Goal: Task Accomplishment & Management: Complete application form

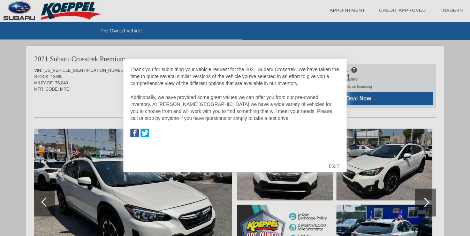
click at [331, 167] on div "EXIT" at bounding box center [334, 166] width 25 height 21
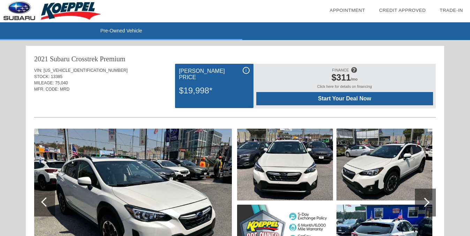
click at [246, 69] on div "i" at bounding box center [246, 70] width 7 height 7
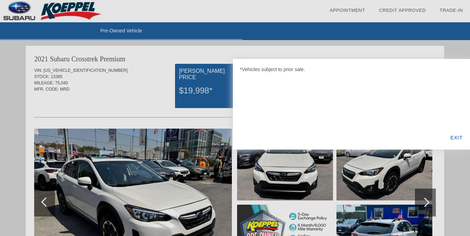
click at [244, 70] on div "*Vehicles subject to prior sale." at bounding box center [351, 69] width 223 height 7
click at [223, 58] on div at bounding box center [235, 118] width 470 height 236
click at [454, 139] on div "EXIT" at bounding box center [456, 138] width 27 height 24
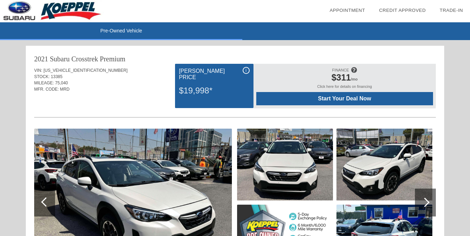
click at [138, 166] on img at bounding box center [133, 203] width 198 height 148
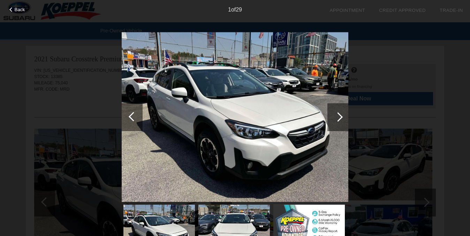
click at [337, 111] on div at bounding box center [337, 117] width 21 height 28
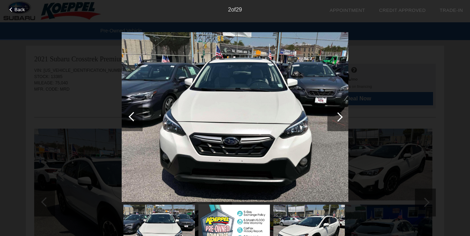
click at [337, 111] on div at bounding box center [337, 117] width 21 height 28
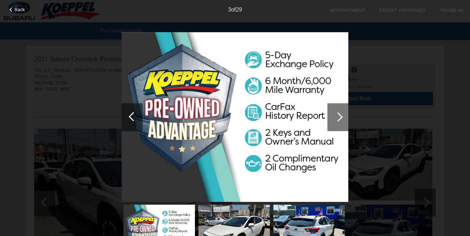
click at [337, 111] on div at bounding box center [337, 117] width 21 height 28
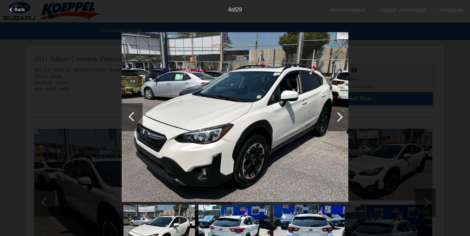
click at [337, 111] on div at bounding box center [337, 117] width 21 height 28
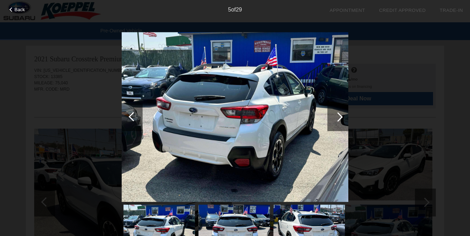
click at [337, 111] on div at bounding box center [337, 117] width 21 height 28
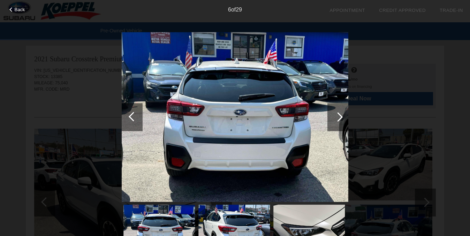
click at [337, 111] on div at bounding box center [337, 117] width 21 height 28
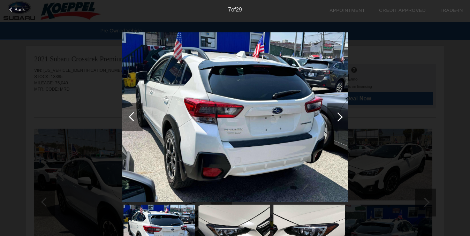
click at [337, 111] on div at bounding box center [337, 117] width 21 height 28
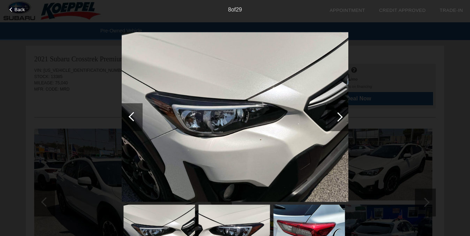
click at [337, 111] on div at bounding box center [337, 117] width 21 height 28
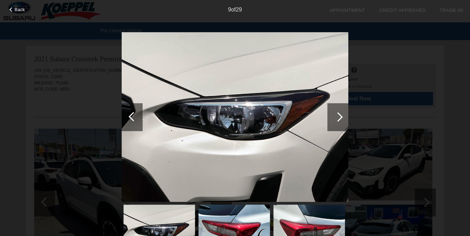
click at [337, 111] on div at bounding box center [337, 117] width 21 height 28
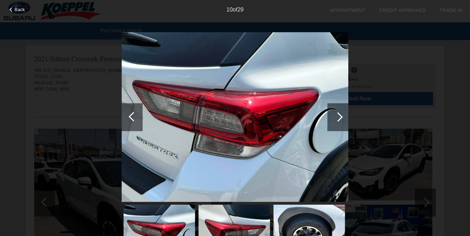
click at [337, 111] on div at bounding box center [337, 117] width 21 height 28
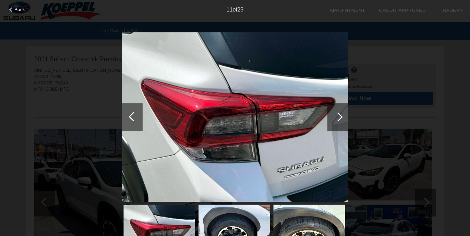
click at [337, 111] on div at bounding box center [337, 117] width 21 height 28
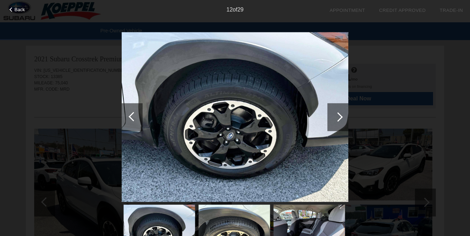
click at [337, 111] on div at bounding box center [337, 117] width 21 height 28
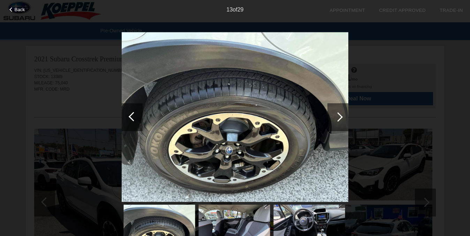
click at [337, 111] on div at bounding box center [337, 117] width 21 height 28
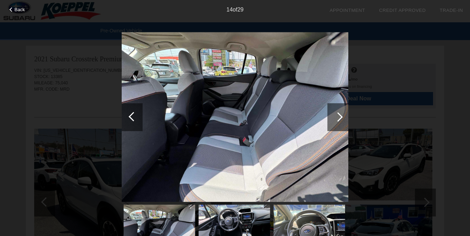
click at [337, 111] on div at bounding box center [337, 117] width 21 height 28
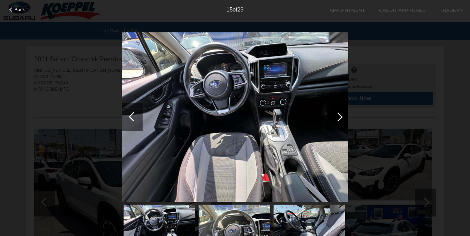
click at [336, 113] on div at bounding box center [337, 116] width 9 height 9
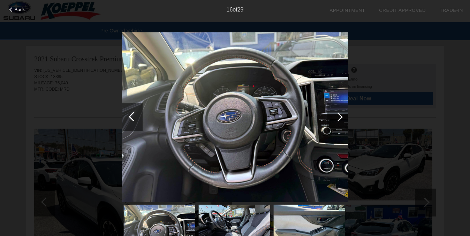
click at [336, 113] on div at bounding box center [337, 116] width 9 height 9
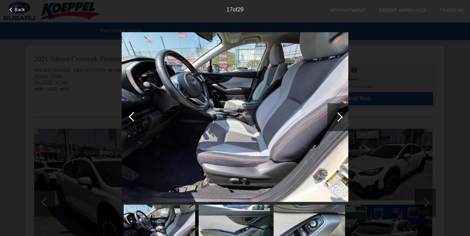
click at [336, 113] on div at bounding box center [337, 116] width 9 height 9
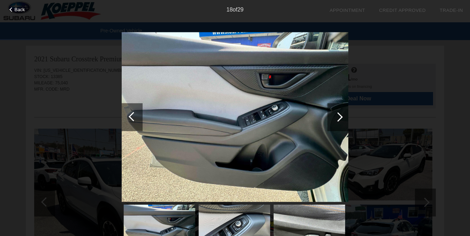
click at [336, 113] on div at bounding box center [337, 116] width 9 height 9
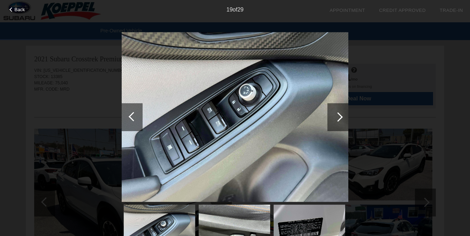
click at [336, 113] on div at bounding box center [337, 116] width 9 height 9
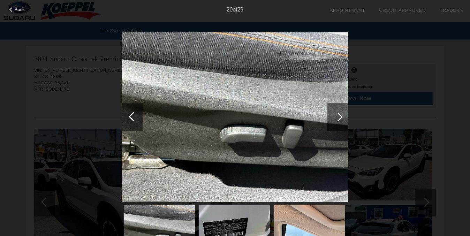
click at [336, 113] on div at bounding box center [337, 116] width 9 height 9
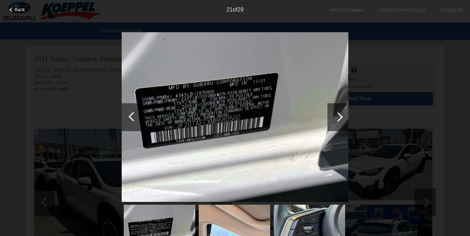
click at [336, 113] on div at bounding box center [337, 116] width 9 height 9
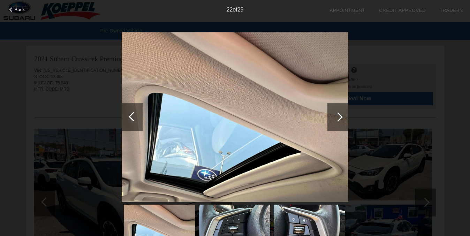
click at [336, 113] on div at bounding box center [337, 116] width 9 height 9
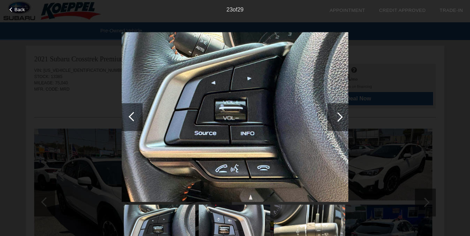
click at [336, 113] on div at bounding box center [337, 116] width 9 height 9
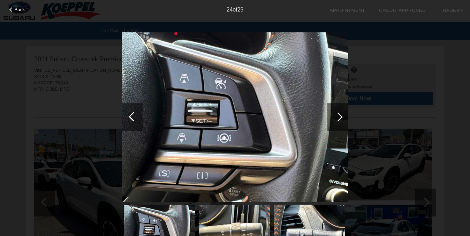
click at [336, 113] on div at bounding box center [337, 116] width 9 height 9
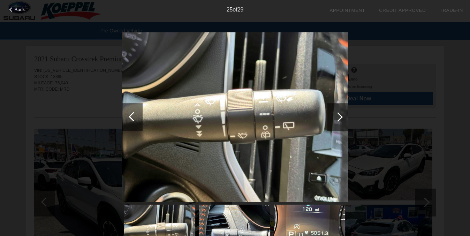
click at [336, 113] on div at bounding box center [337, 116] width 9 height 9
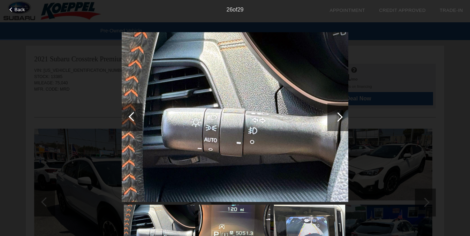
click at [336, 113] on div at bounding box center [337, 116] width 9 height 9
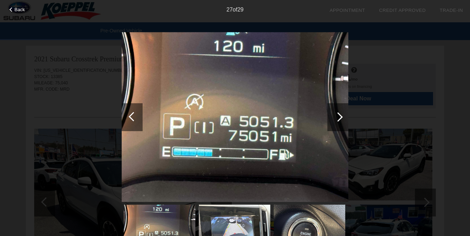
click at [336, 113] on div at bounding box center [337, 116] width 9 height 9
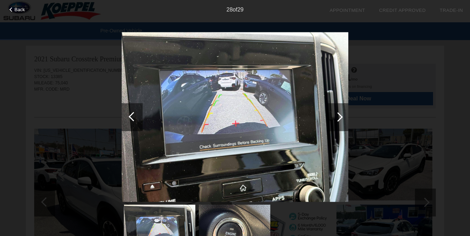
click at [331, 115] on div at bounding box center [337, 117] width 21 height 28
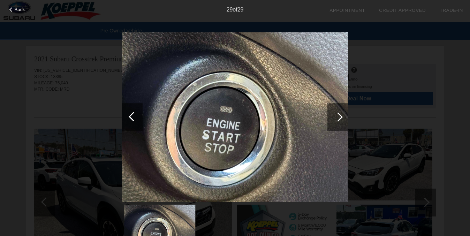
click at [331, 115] on div at bounding box center [337, 117] width 21 height 28
click at [371, 87] on div "Back 29 of 29" at bounding box center [235, 118] width 470 height 236
click at [20, 3] on div "29 of 29" at bounding box center [235, 7] width 470 height 14
click at [20, 5] on div "29 of 29" at bounding box center [235, 7] width 470 height 14
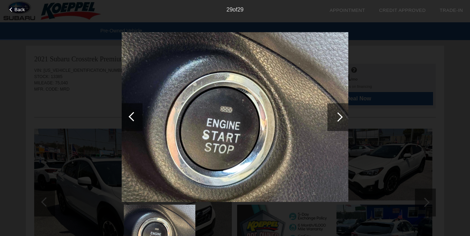
click at [20, 9] on span "Back" at bounding box center [20, 9] width 10 height 5
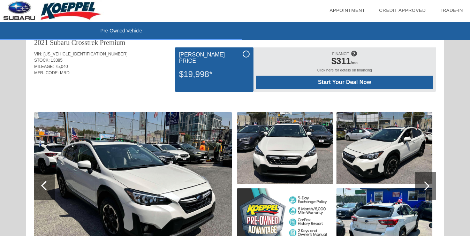
scroll to position [15, 0]
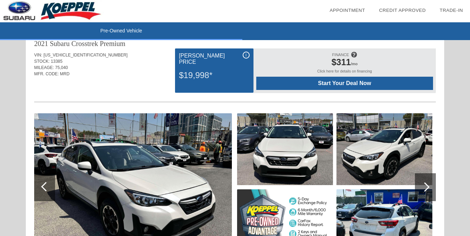
click at [357, 53] on span at bounding box center [354, 55] width 6 height 12
click at [355, 55] on span at bounding box center [354, 55] width 6 height 12
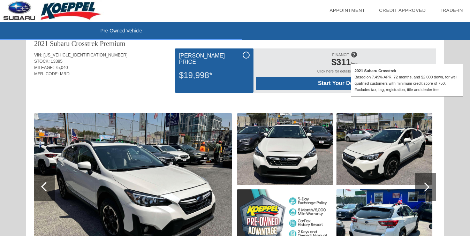
click at [355, 55] on span at bounding box center [354, 55] width 6 height 12
click at [333, 81] on span "Start Your Deal Now" at bounding box center [344, 83] width 159 height 6
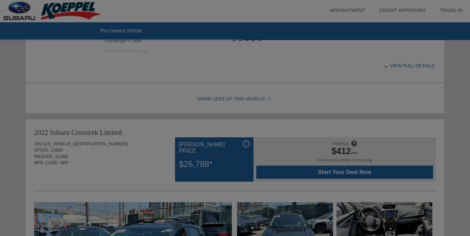
scroll to position [350, 0]
